Goal: Transaction & Acquisition: Purchase product/service

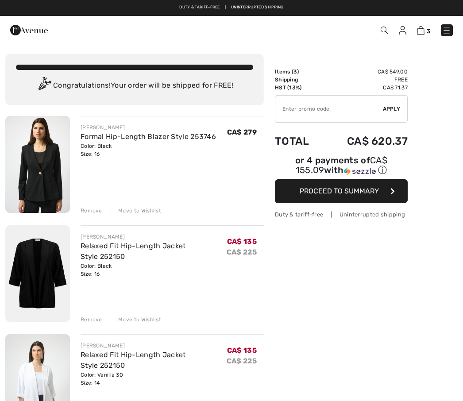
click at [93, 215] on div "JOSEPH RIBKOFF Formal Hip-Length Blazer Style 253746 Color: Black Size: 16 Fina…" at bounding box center [134, 396] width 259 height 560
click at [97, 214] on div "Remove" at bounding box center [92, 211] width 22 height 8
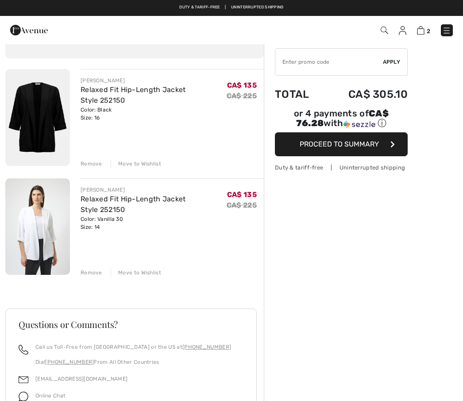
scroll to position [46, 0]
click at [357, 149] on span "Proceed to Summary" at bounding box center [339, 144] width 79 height 8
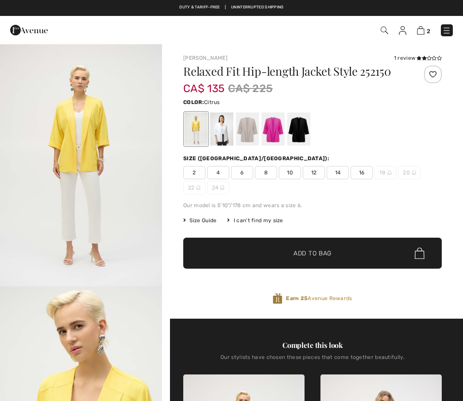
checkbox input "true"
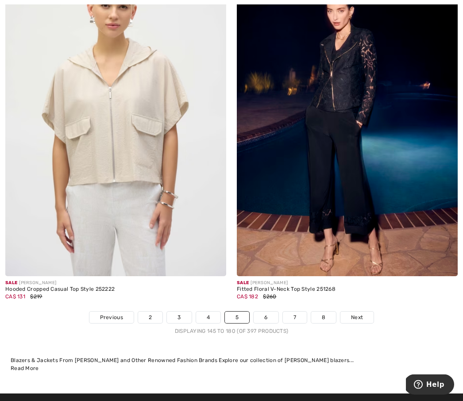
scroll to position [6633, 0]
click at [269, 313] on link "6" at bounding box center [266, 318] width 24 height 12
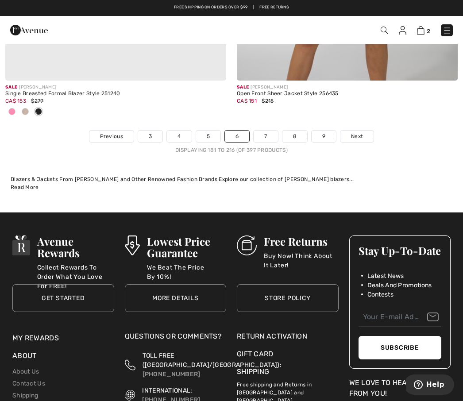
scroll to position [6857, 0]
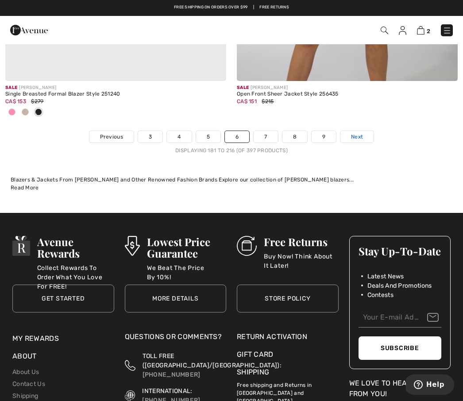
click at [361, 133] on span "Next" at bounding box center [357, 137] width 12 height 8
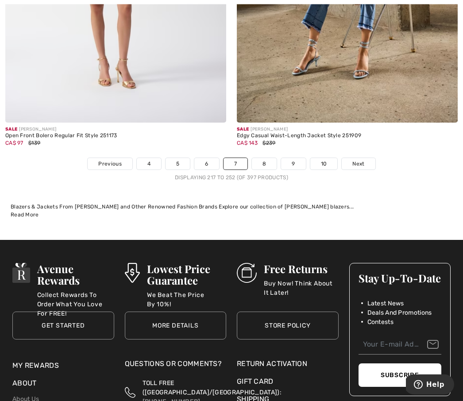
scroll to position [6873, 0]
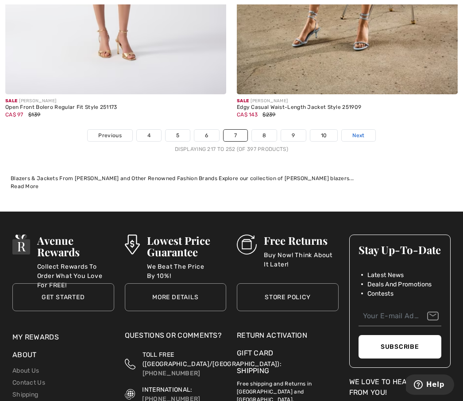
click at [368, 130] on link "Next" at bounding box center [358, 136] width 33 height 12
